Goal: Information Seeking & Learning: Learn about a topic

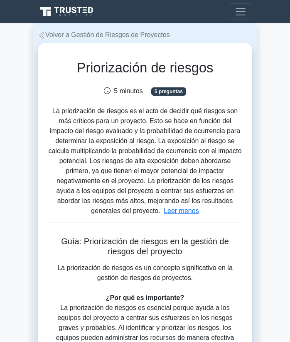
click at [74, 33] on link "Volver a Gestión de Riesgos de Proyectos" at bounding box center [104, 34] width 132 height 7
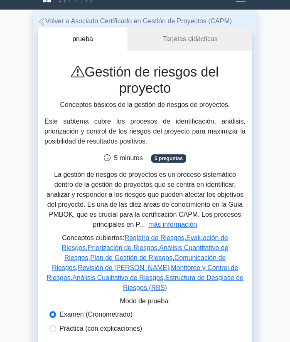
scroll to position [14, 0]
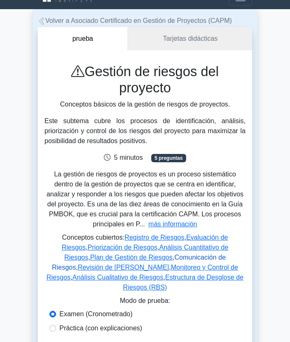
click at [168, 254] on link "Comunicación de Riesgos" at bounding box center [139, 262] width 174 height 17
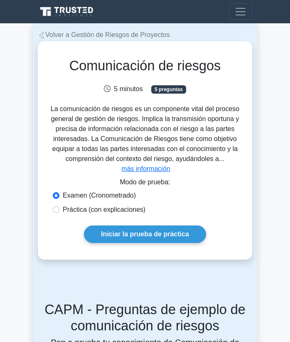
click at [223, 159] on span "La comunicación de riesgos es un componente vital del proceso general de gestió…" at bounding box center [145, 133] width 189 height 57
click at [153, 169] on button "más información" at bounding box center [146, 169] width 49 height 10
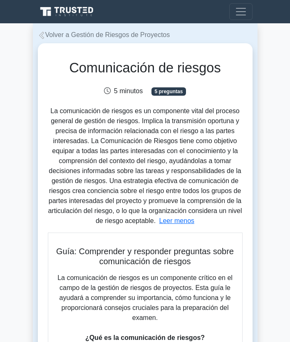
click at [57, 36] on link "Volver a Gestión de Riesgos de Proyectos" at bounding box center [104, 34] width 132 height 7
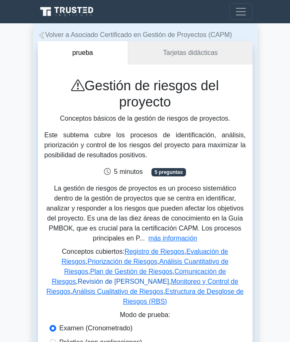
click at [169, 278] on link "Revisión de Riesgos" at bounding box center [124, 281] width 92 height 7
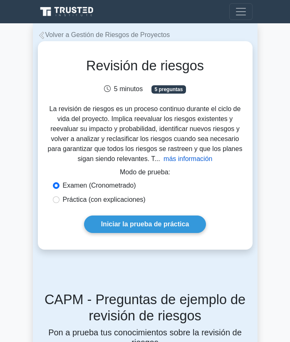
click at [194, 161] on button "más información" at bounding box center [188, 159] width 49 height 10
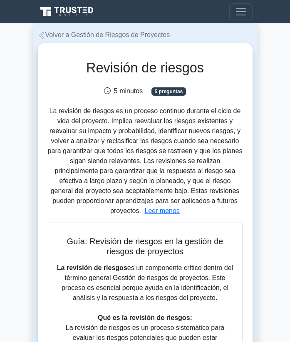
click at [70, 35] on link "Volver a Gestión de Riesgos de Proyectos" at bounding box center [104, 34] width 132 height 7
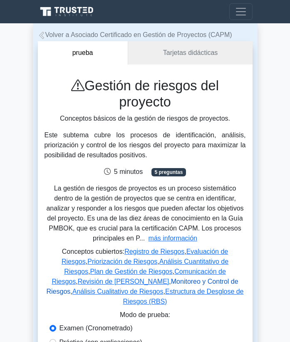
click at [117, 278] on link "Monitoreo y Control de Riesgos" at bounding box center [142, 286] width 192 height 17
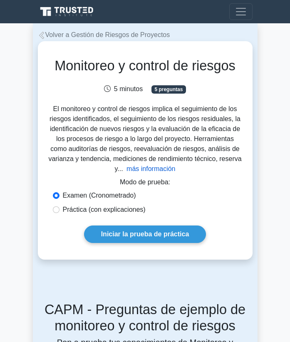
click at [152, 172] on button "más información" at bounding box center [151, 169] width 49 height 10
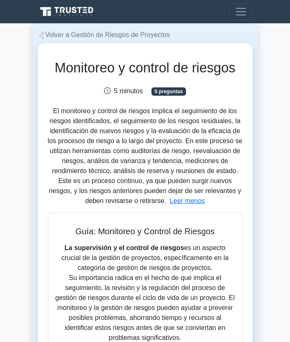
click at [111, 33] on link "Volver a Gestión de Riesgos de Proyectos" at bounding box center [104, 34] width 132 height 7
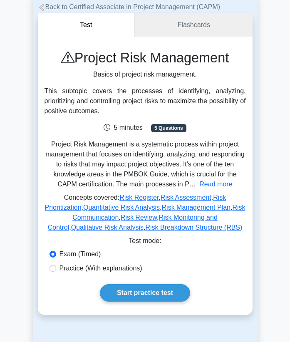
scroll to position [29, 0]
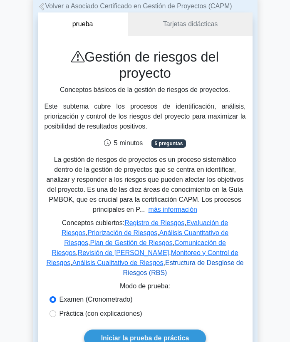
click at [167, 259] on link "Estructura de Desglose de Riesgos (RBS)" at bounding box center [183, 267] width 121 height 17
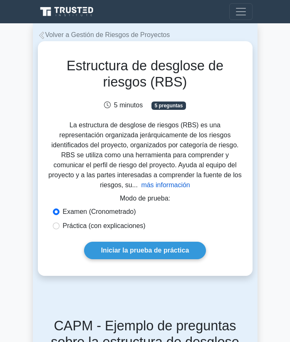
click at [152, 183] on button "más información" at bounding box center [165, 185] width 49 height 10
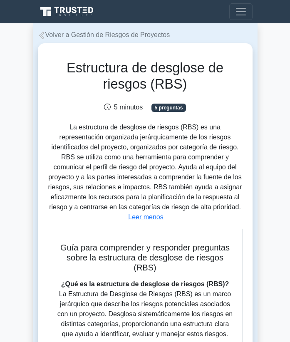
click at [104, 35] on link "Volver a Gestión de Riesgos de Proyectos" at bounding box center [104, 34] width 132 height 7
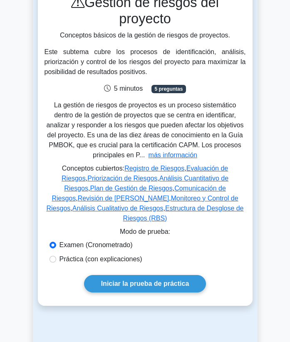
scroll to position [107, 0]
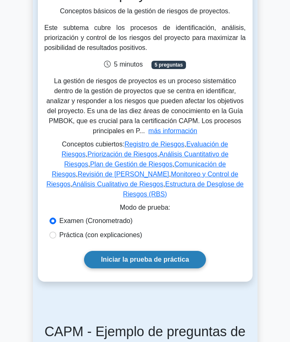
click at [133, 251] on link "Iniciar la prueba de práctica" at bounding box center [145, 259] width 122 height 17
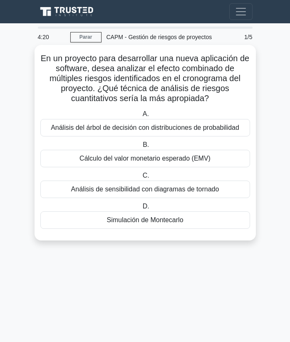
click at [164, 161] on div "Cálculo del valor monetario esperado (EMV)" at bounding box center [145, 158] width 210 height 17
click at [141, 148] on input "B. Cálculo del valor monetario esperado (EMV)" at bounding box center [141, 144] width 0 height 5
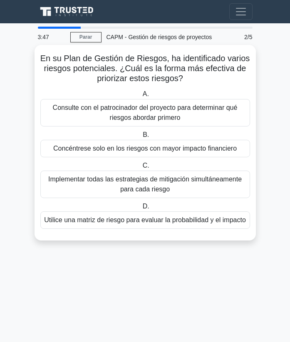
click at [156, 223] on div "Utilice una matriz de riesgo para evaluar la probabilidad y el impacto" at bounding box center [145, 219] width 210 height 17
click at [141, 209] on input "D. Utilice una matriz de riesgo para evaluar la probabilidad y el impacto" at bounding box center [141, 206] width 0 height 5
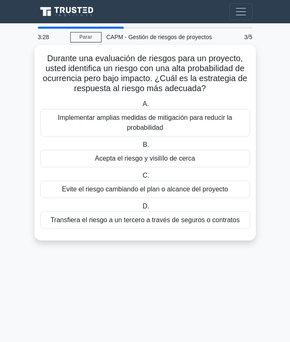
click at [173, 125] on div "Implementar amplias medidas de mitigación para reducir la probabilidad" at bounding box center [145, 122] width 210 height 27
click at [141, 107] on input "A. Implementar amplias medidas de mitigación para reducir la probabilidad" at bounding box center [141, 104] width 0 height 5
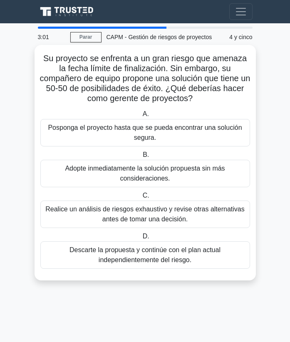
click at [178, 215] on div "Realice un análisis de riesgos exhaustivo y revise otras alternativas antes de …" at bounding box center [145, 214] width 210 height 27
click at [141, 199] on input "C. Realice un análisis de riesgos exhaustivo y revise otras alternativas antes …" at bounding box center [141, 195] width 0 height 5
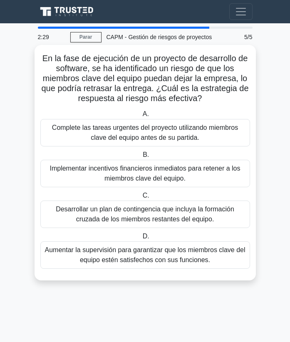
click at [169, 140] on div "Complete las tareas urgentes del proyecto utilizando miembros clave del equipo …" at bounding box center [145, 132] width 210 height 27
click at [141, 117] on input "A. Complete las tareas urgentes del proyecto utilizando miembros clave del equi…" at bounding box center [141, 114] width 0 height 5
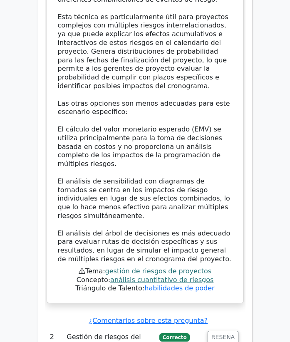
scroll to position [1339, 0]
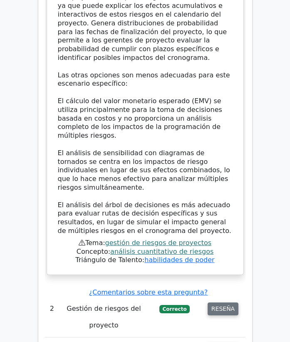
click at [217, 303] on button "RESEÑA" at bounding box center [223, 309] width 31 height 13
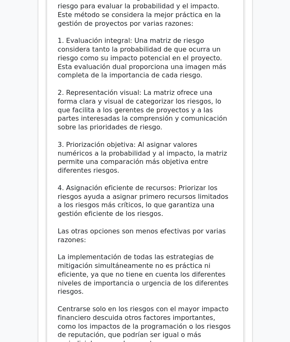
scroll to position [2162, 0]
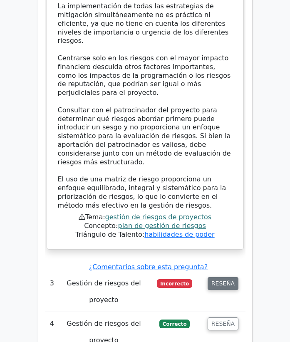
click at [228, 277] on button "RESEÑA" at bounding box center [223, 283] width 31 height 13
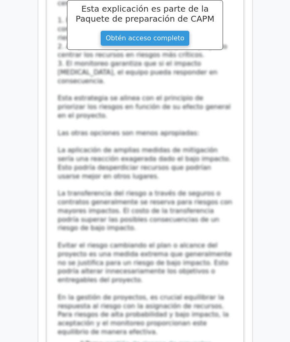
scroll to position [2726, 0]
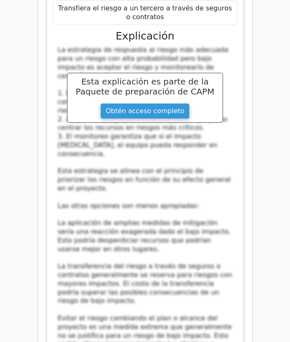
scroll to position [2662, 0]
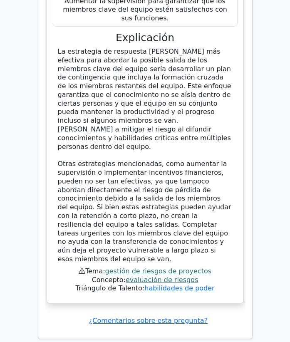
scroll to position [3891, 0]
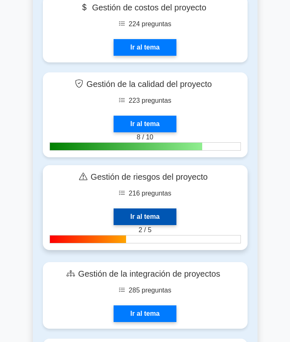
scroll to position [745, 0]
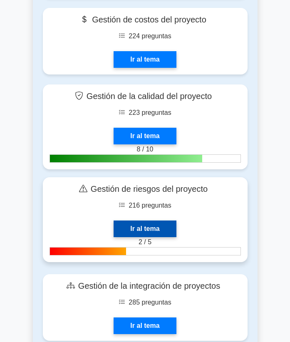
click at [163, 228] on link "Ir al tema" at bounding box center [145, 229] width 62 height 17
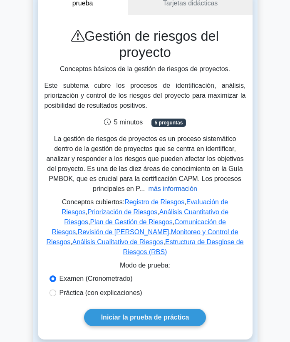
scroll to position [67, 0]
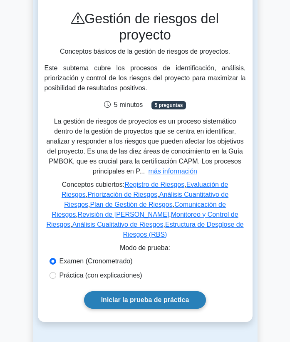
click at [147, 291] on link "Iniciar la prueba de práctica" at bounding box center [145, 299] width 122 height 17
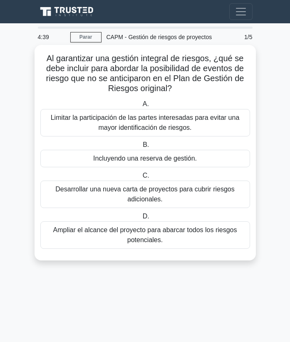
click at [175, 200] on div "Desarrollar una nueva carta de proyectos para cubrir riesgos adicionales." at bounding box center [145, 194] width 210 height 27
click at [141, 179] on input "C. Desarrollar una nueva carta de proyectos para cubrir riesgos adicionales." at bounding box center [141, 175] width 0 height 5
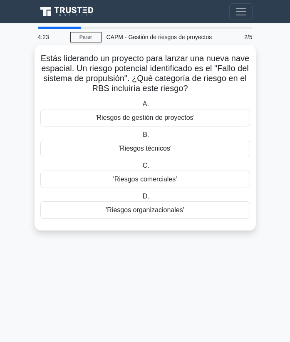
click at [188, 152] on div "'Riesgos técnicos'" at bounding box center [145, 148] width 210 height 17
click at [141, 138] on input "B. 'Riesgos técnicos'" at bounding box center [141, 134] width 0 height 5
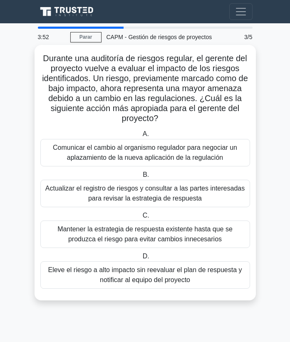
click at [171, 195] on div "Actualizar el registro de riesgos y consultar a las partes interesadas para rev…" at bounding box center [145, 193] width 210 height 27
click at [141, 178] on input "B. Actualizar el registro de riesgos y consultar a las partes interesadas para …" at bounding box center [141, 174] width 0 height 5
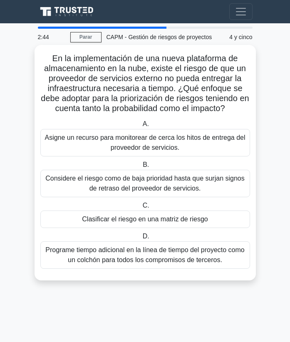
click at [191, 221] on div "Clasificar el riesgo en una matriz de riesgo" at bounding box center [145, 219] width 210 height 17
click at [141, 209] on input "C. Clasificar el riesgo en una matriz de riesgo" at bounding box center [141, 205] width 0 height 5
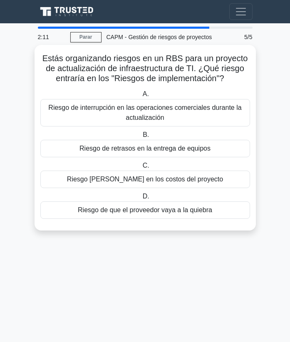
click at [166, 146] on div "Riesgo de retrasos en la entrega de equipos" at bounding box center [145, 148] width 210 height 17
click at [141, 138] on input "B. Riesgo de retrasos en la entrega de equipos" at bounding box center [141, 134] width 0 height 5
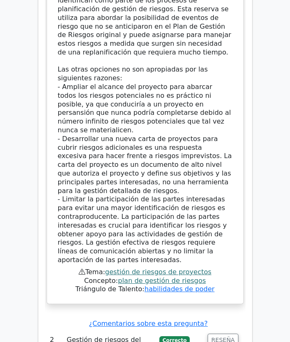
scroll to position [1263, 0]
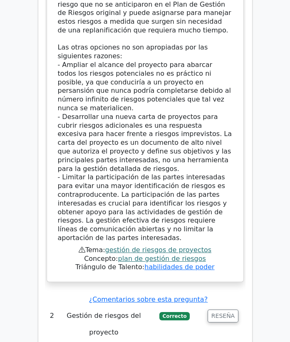
scroll to position [1325, 0]
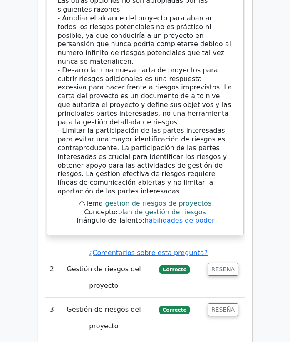
click at [223, 258] on td "RESEÑA" at bounding box center [223, 278] width 45 height 40
click at [223, 263] on button "RESEÑA" at bounding box center [223, 269] width 31 height 13
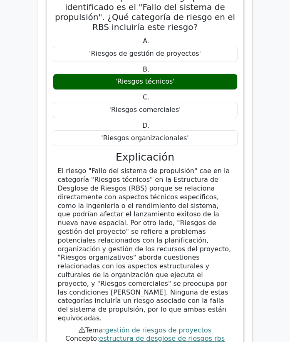
scroll to position [1759, 0]
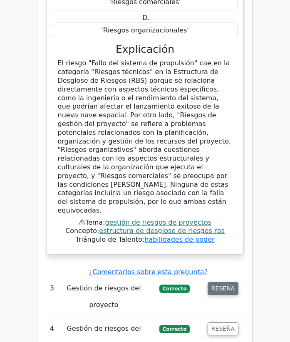
click at [227, 282] on button "RESEÑA" at bounding box center [223, 288] width 31 height 13
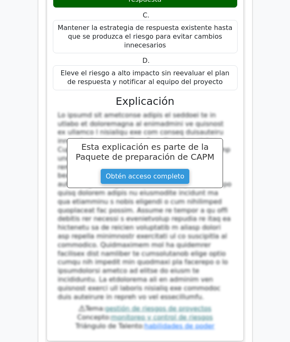
scroll to position [2314, 0]
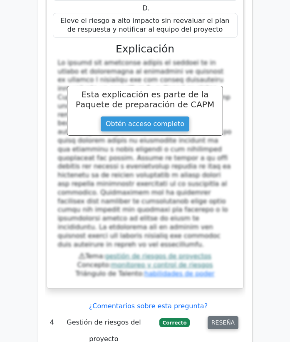
click at [233, 316] on button "RESEÑA" at bounding box center [223, 322] width 31 height 13
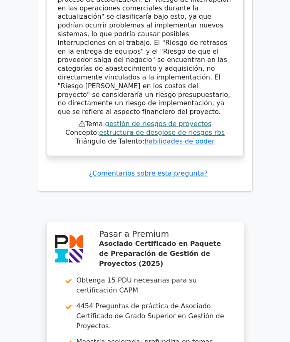
scroll to position [3503, 0]
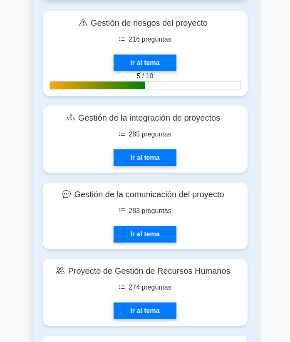
scroll to position [943, 0]
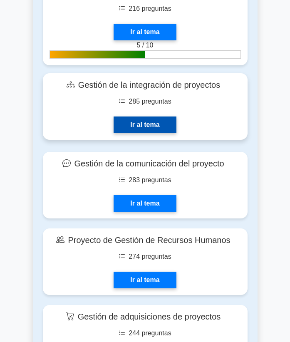
click at [176, 117] on link "Ir al tema" at bounding box center [145, 125] width 62 height 17
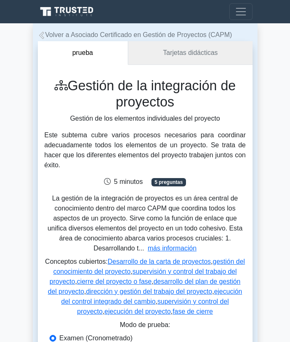
click at [189, 50] on link "Tarjetas didácticas" at bounding box center [190, 53] width 124 height 24
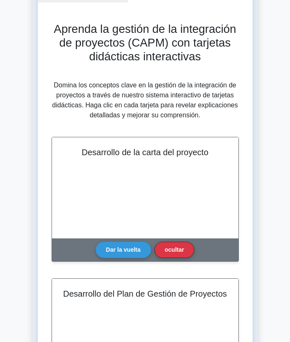
scroll to position [55, 0]
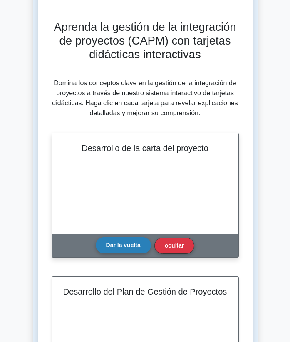
click at [130, 245] on button "Dar la vuelta" at bounding box center [123, 245] width 55 height 16
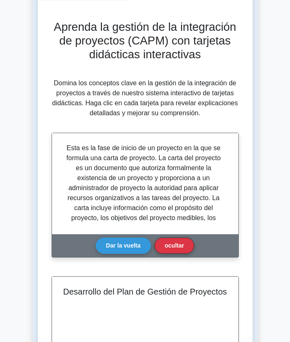
scroll to position [0, 0]
click at [134, 243] on button "Dar la vuelta" at bounding box center [123, 245] width 55 height 16
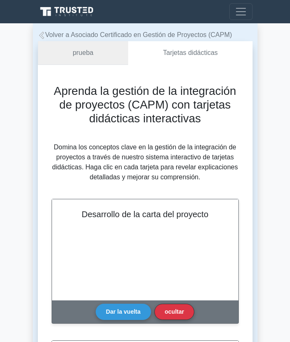
click at [101, 48] on link "prueba" at bounding box center [83, 53] width 90 height 24
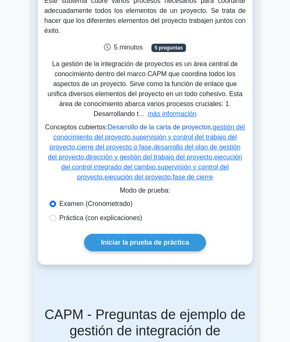
scroll to position [126, 0]
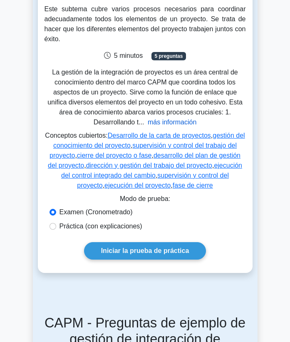
click at [166, 119] on button "más información" at bounding box center [172, 122] width 49 height 10
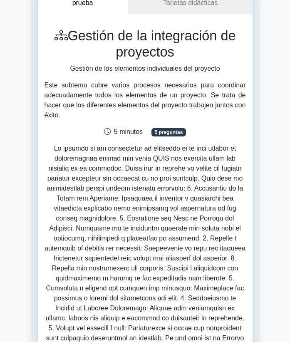
scroll to position [45, 0]
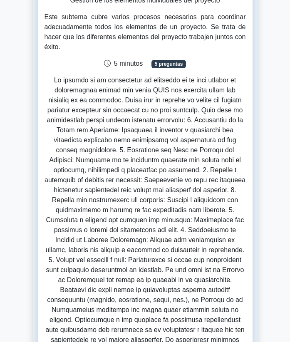
click at [201, 125] on span at bounding box center [145, 260] width 201 height 367
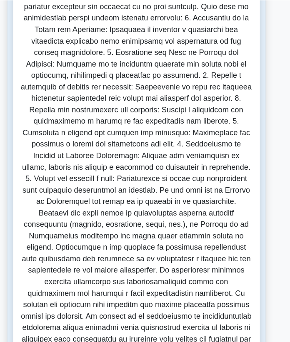
scroll to position [181, 0]
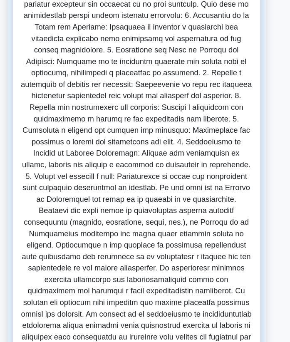
click at [194, 118] on div "La gestión de la integración de proyectos es un área central de conocimiento de…" at bounding box center [145, 203] width 201 height 380
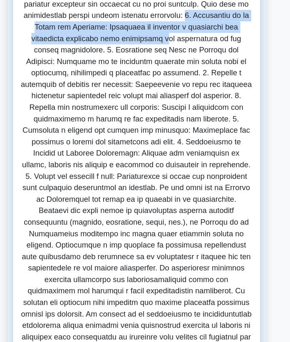
drag, startPoint x: 181, startPoint y: 16, endPoint x: 128, endPoint y: 34, distance: 56.2
click at [128, 34] on span at bounding box center [145, 197] width 201 height 367
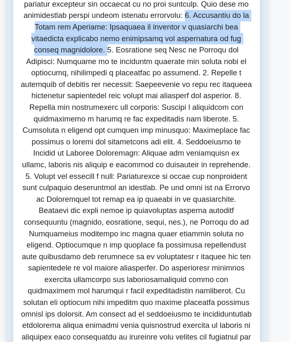
drag, startPoint x: 55, startPoint y: 45, endPoint x: 184, endPoint y: 11, distance: 132.9
click at [184, 14] on span at bounding box center [145, 197] width 201 height 367
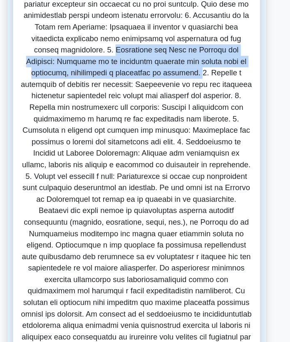
drag, startPoint x: 63, startPoint y: 42, endPoint x: 127, endPoint y: 65, distance: 68.4
click at [127, 65] on span at bounding box center [145, 197] width 201 height 367
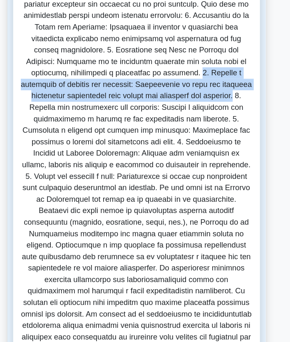
drag, startPoint x: 129, startPoint y: 62, endPoint x: 169, endPoint y: 84, distance: 45.8
click at [169, 84] on span at bounding box center [145, 197] width 201 height 367
